Goal: Information Seeking & Learning: Learn about a topic

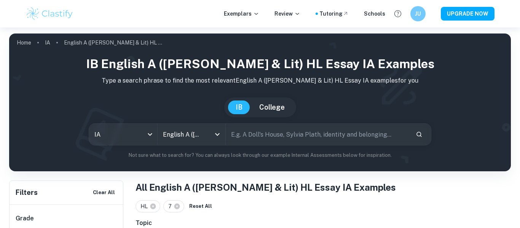
scroll to position [410, 0]
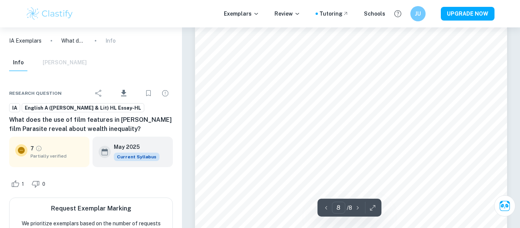
scroll to position [2971, 0]
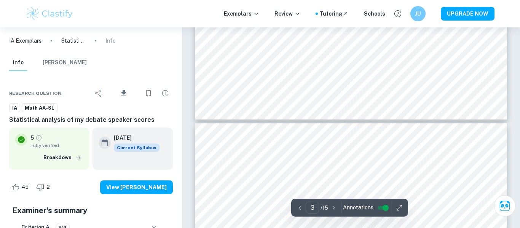
type input "4"
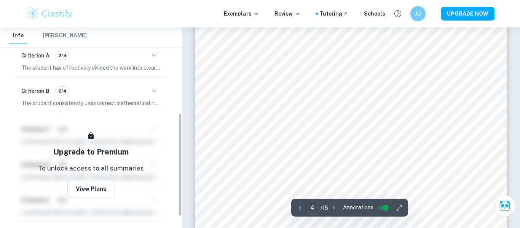
scroll to position [174, 0]
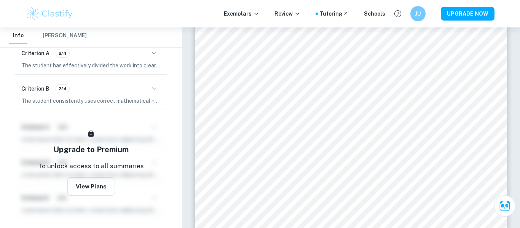
click at [118, 87] on div "Criterion B 2/4" at bounding box center [90, 88] width 139 height 13
click at [154, 88] on icon "button" at bounding box center [154, 88] width 9 height 9
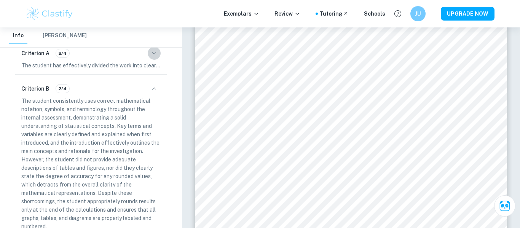
click at [152, 50] on icon "button" at bounding box center [154, 53] width 9 height 9
